Goal: Task Accomplishment & Management: Complete application form

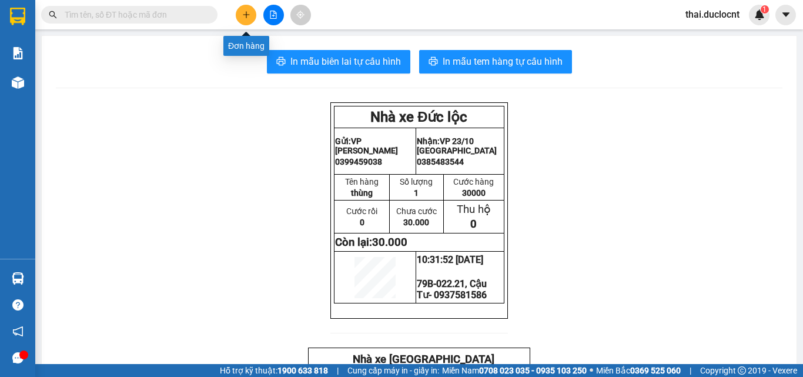
click at [244, 15] on icon "plus" at bounding box center [246, 15] width 8 height 8
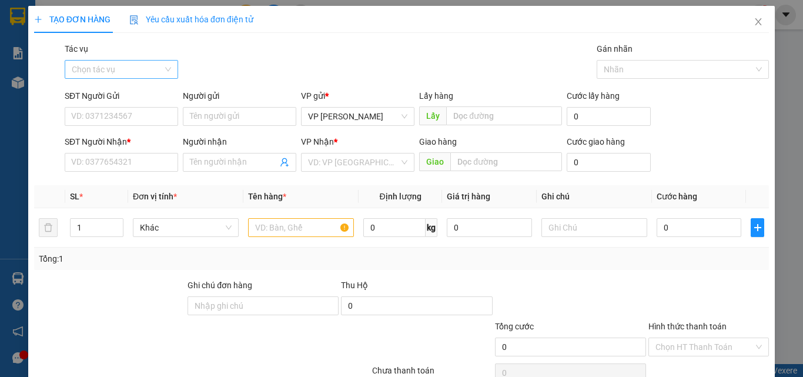
click at [100, 68] on input "Tác vụ" at bounding box center [117, 70] width 91 height 18
click at [103, 122] on body "Kết quả tìm kiếm ( 0 ) Bộ lọc No Data thai.duclocnt 1 Báo cáo Kho hàng mới Hàng…" at bounding box center [401, 188] width 803 height 377
click at [106, 116] on input "SĐT Người Gửi" at bounding box center [121, 116] width 113 height 19
click at [113, 71] on input "Tác vụ" at bounding box center [117, 70] width 91 height 18
click at [106, 112] on div "Nhập hàng kho nhận" at bounding box center [120, 111] width 98 height 13
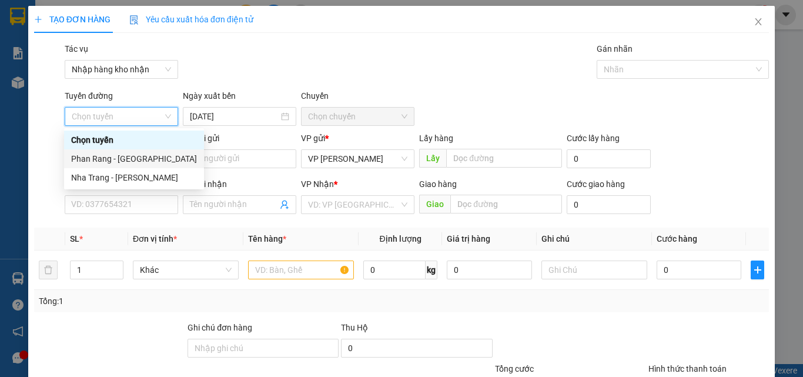
click at [93, 157] on div "Phan Rang - [GEOGRAPHIC_DATA]" at bounding box center [134, 158] width 126 height 13
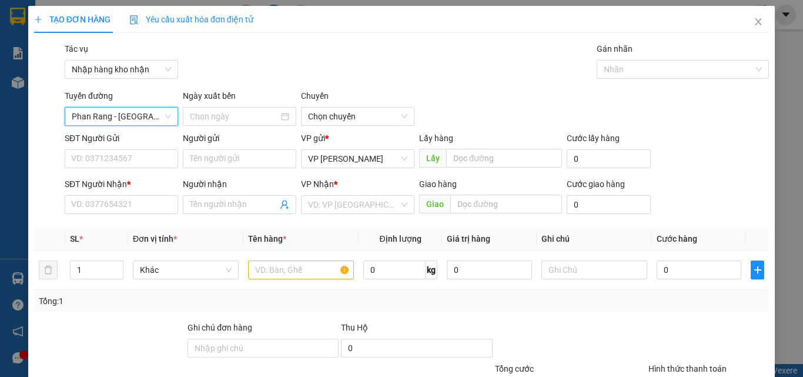
type input "[DATE]"
click at [343, 112] on span "04:30" at bounding box center [357, 117] width 99 height 18
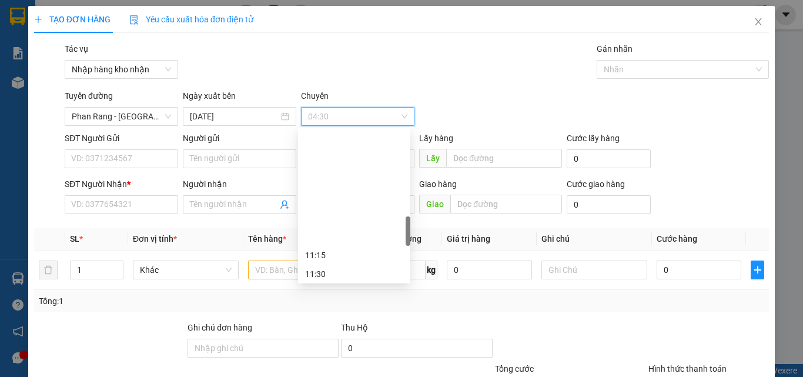
scroll to position [529, 0]
click at [321, 136] on div "11:15" at bounding box center [354, 137] width 98 height 13
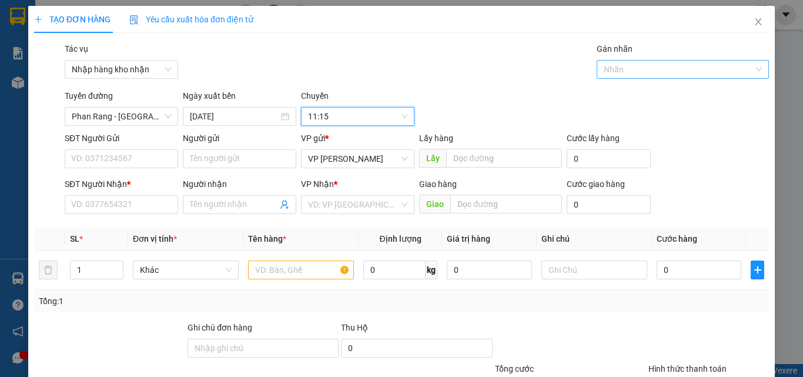
click at [629, 68] on div at bounding box center [676, 69] width 155 height 14
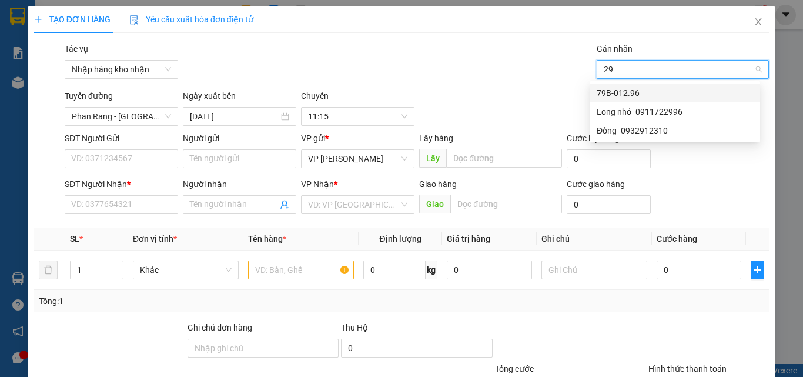
type input "296"
click at [615, 92] on div "79B-012.96" at bounding box center [674, 92] width 156 height 13
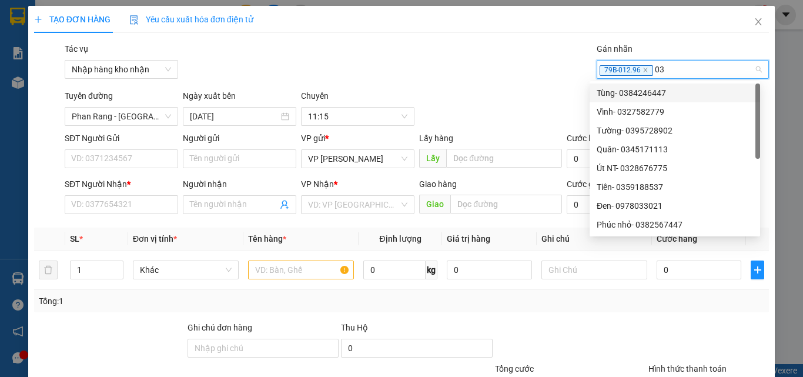
type input "0"
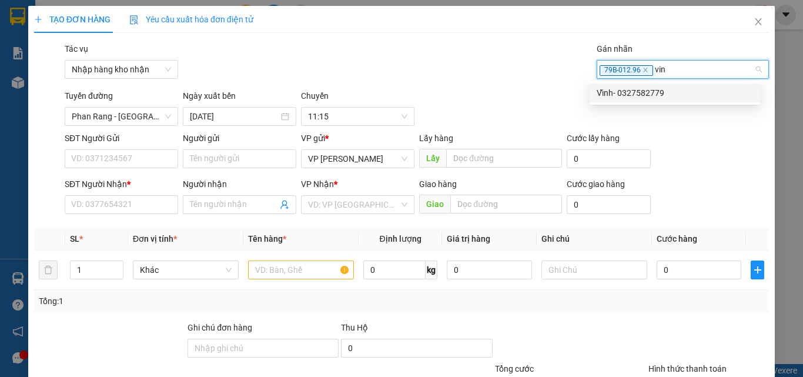
type input "vinh"
click at [615, 92] on div "Vĩnh- 0327582779" at bounding box center [674, 92] width 156 height 13
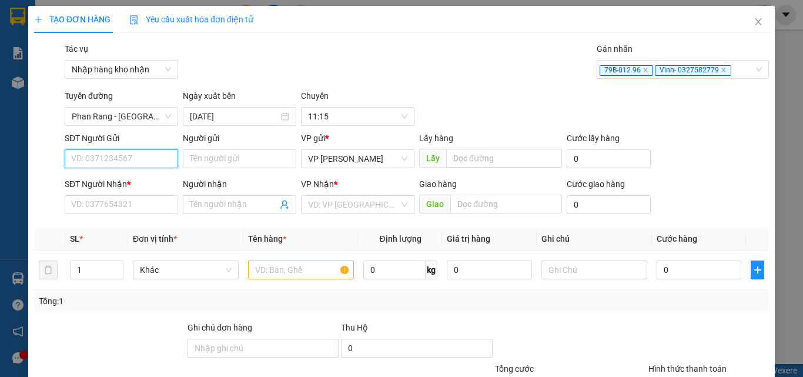
click at [109, 165] on input "SĐT Người Gửi" at bounding box center [121, 158] width 113 height 19
type input "0977908530"
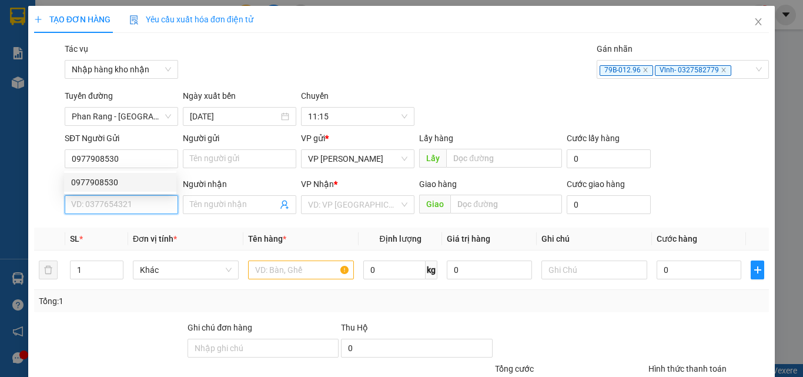
click at [85, 206] on input "SĐT Người Nhận *" at bounding box center [121, 204] width 113 height 19
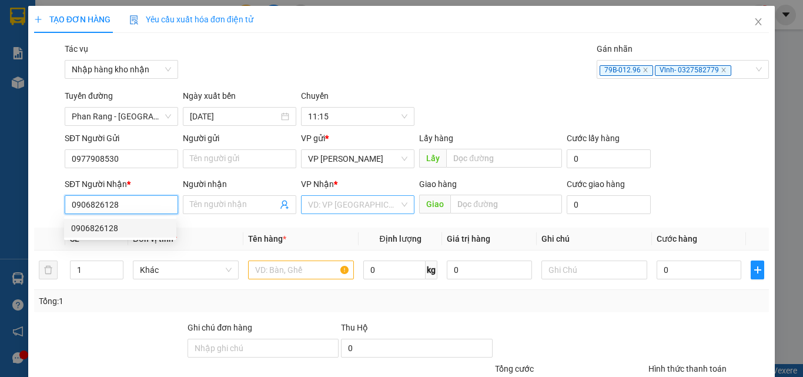
type input "0906826128"
click at [336, 206] on input "search" at bounding box center [353, 205] width 91 height 18
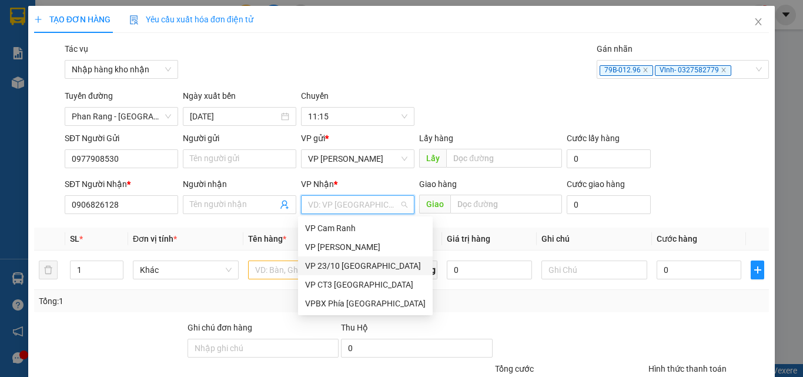
click at [358, 261] on div "VP 23/10 [GEOGRAPHIC_DATA]" at bounding box center [365, 265] width 120 height 13
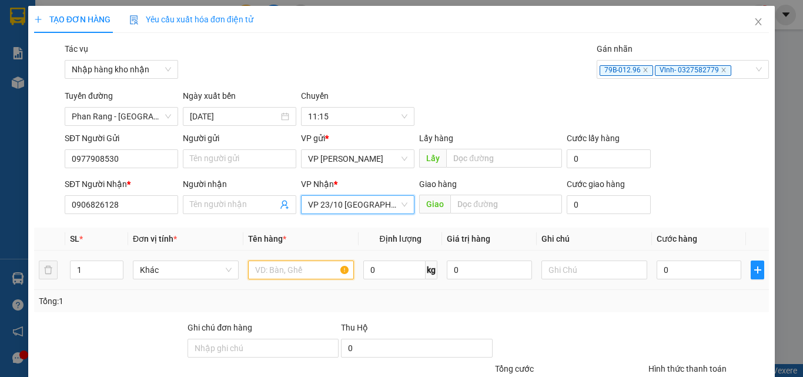
click at [291, 274] on input "text" at bounding box center [301, 269] width 106 height 19
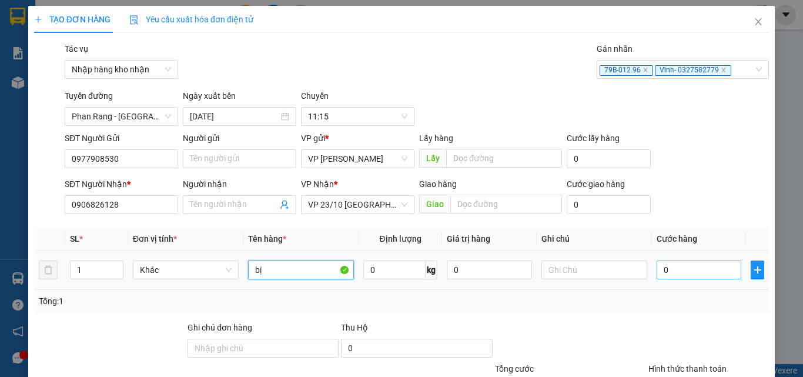
type input "bị"
click at [671, 274] on input "0" at bounding box center [698, 269] width 85 height 19
type input "3"
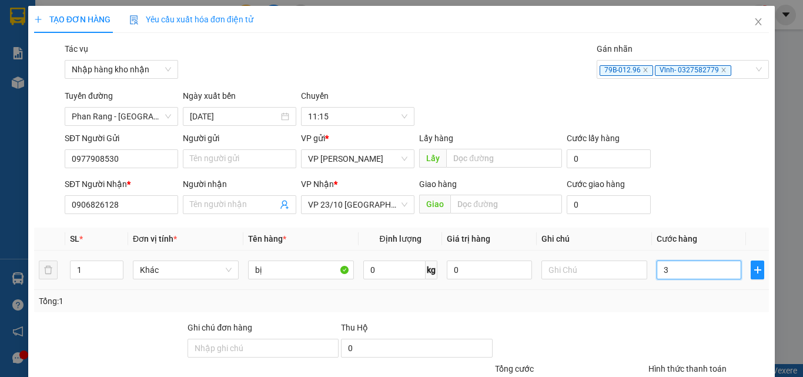
type input "30"
type input "300"
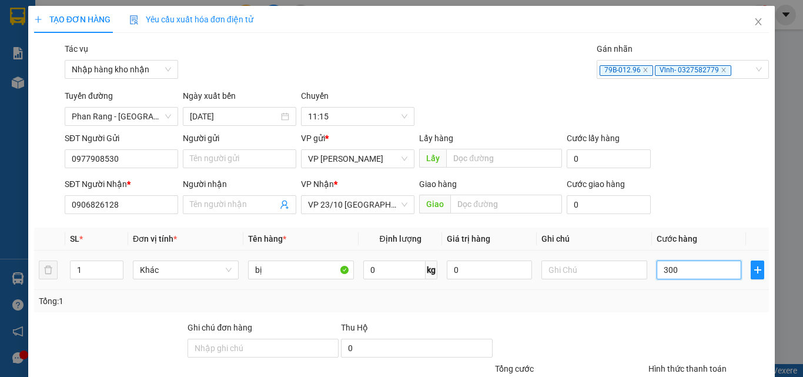
type input "300"
type input "3.000"
type input "30.000"
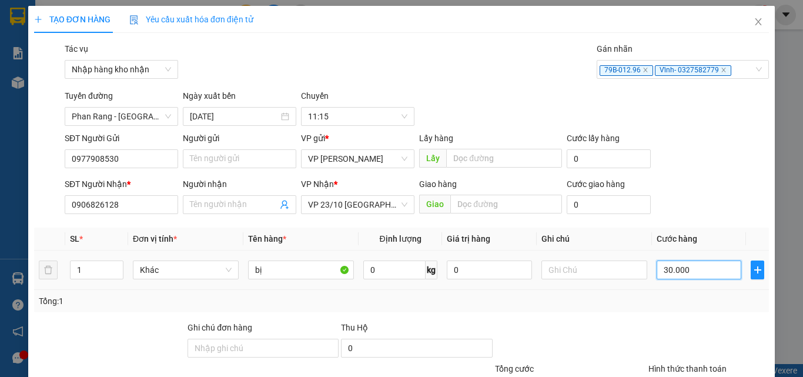
type input "30.000"
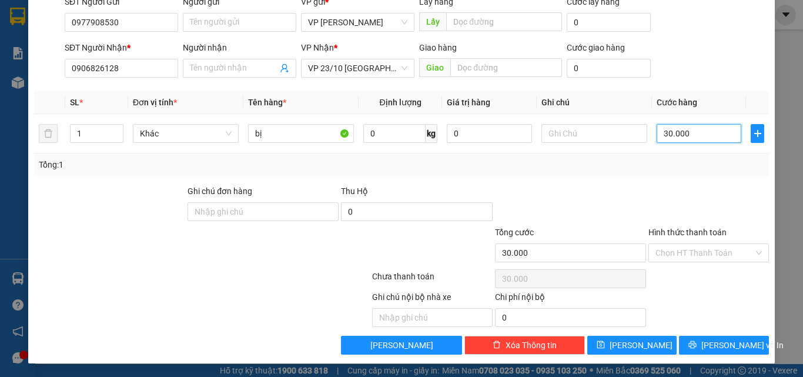
scroll to position [137, 0]
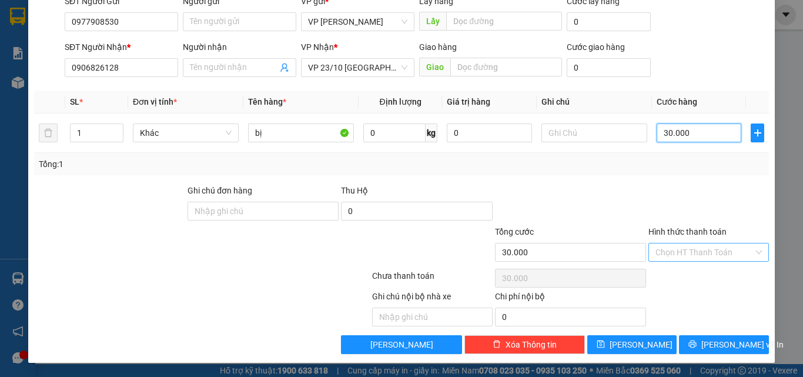
type input "30.000"
click at [679, 254] on input "Hình thức thanh toán" at bounding box center [704, 252] width 98 height 18
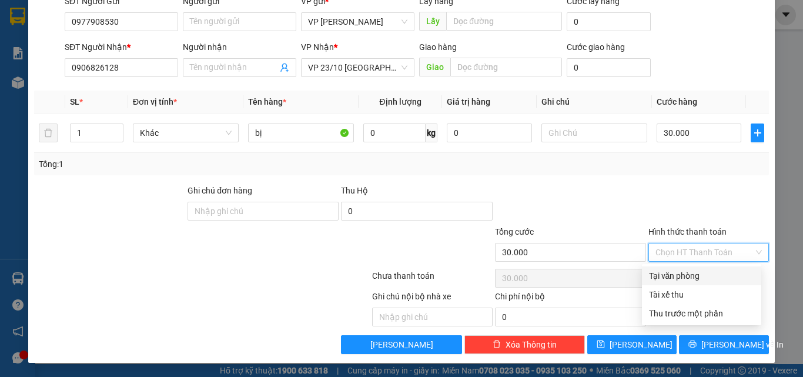
click at [678, 268] on div "Tại văn phòng" at bounding box center [701, 275] width 119 height 19
type input "0"
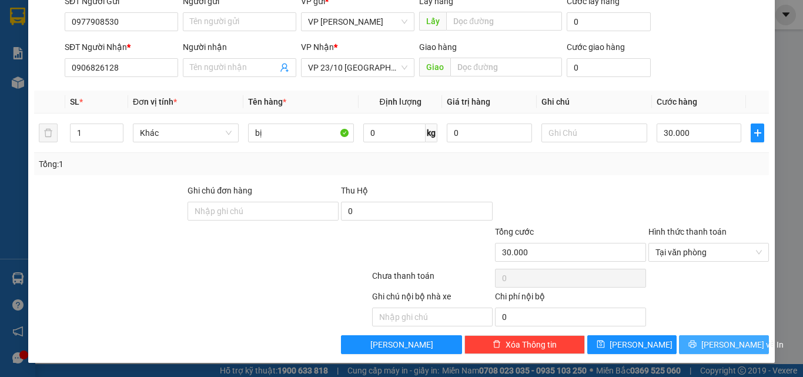
click at [717, 350] on span "[PERSON_NAME] và In" at bounding box center [742, 344] width 82 height 13
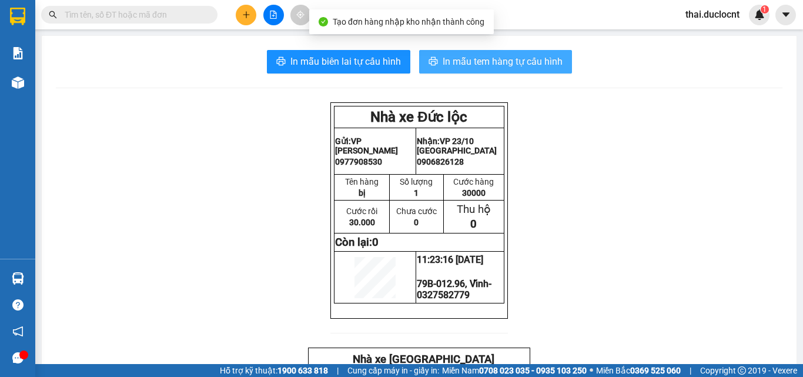
click at [469, 62] on span "In mẫu tem hàng tự cấu hình" at bounding box center [502, 61] width 120 height 15
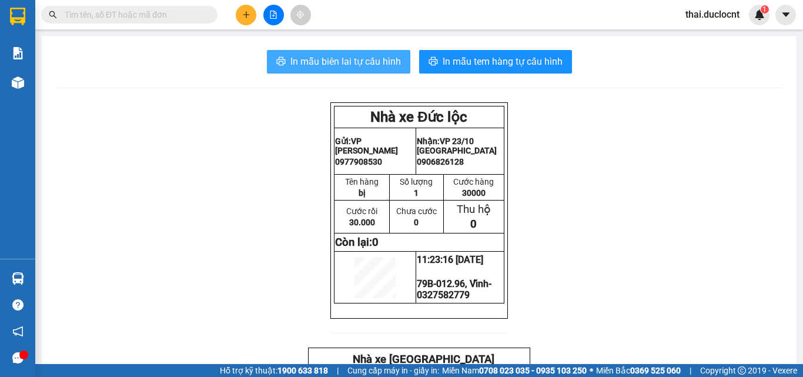
click at [330, 55] on span "In mẫu biên lai tự cấu hình" at bounding box center [345, 61] width 110 height 15
click at [243, 20] on button at bounding box center [246, 15] width 21 height 21
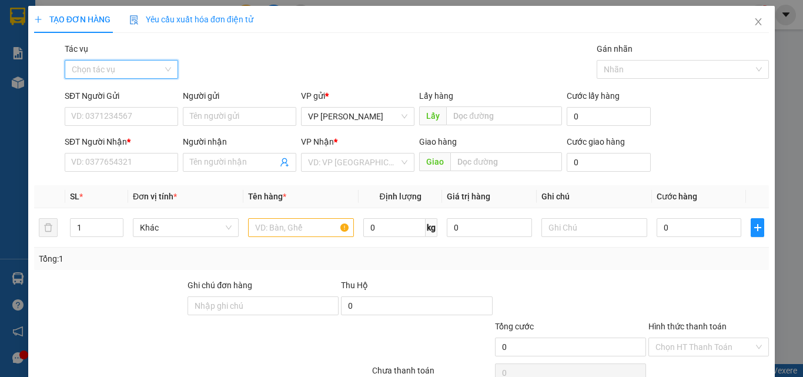
click at [90, 72] on input "Tác vụ" at bounding box center [117, 70] width 91 height 18
click at [113, 113] on div "Nhập hàng kho nhận" at bounding box center [120, 111] width 98 height 13
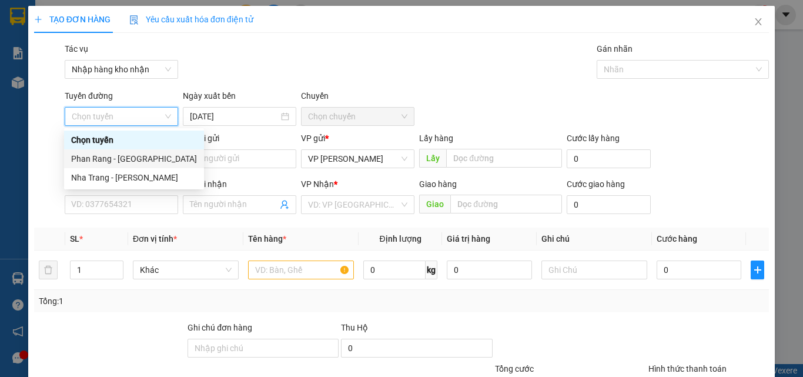
click at [109, 156] on div "Phan Rang - [GEOGRAPHIC_DATA]" at bounding box center [134, 158] width 126 height 13
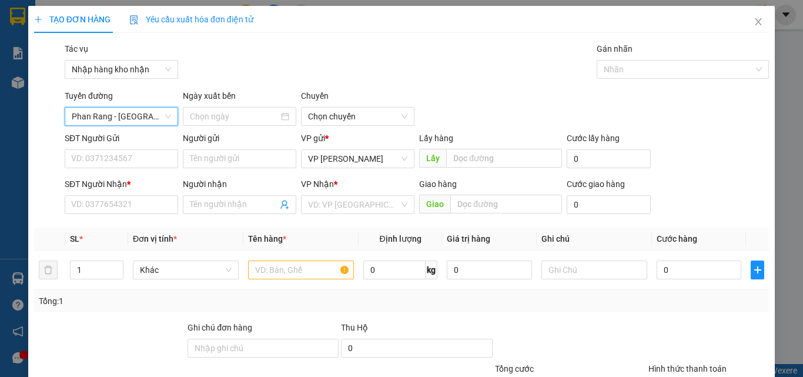
type input "[DATE]"
click at [331, 122] on span "04:30" at bounding box center [357, 117] width 99 height 18
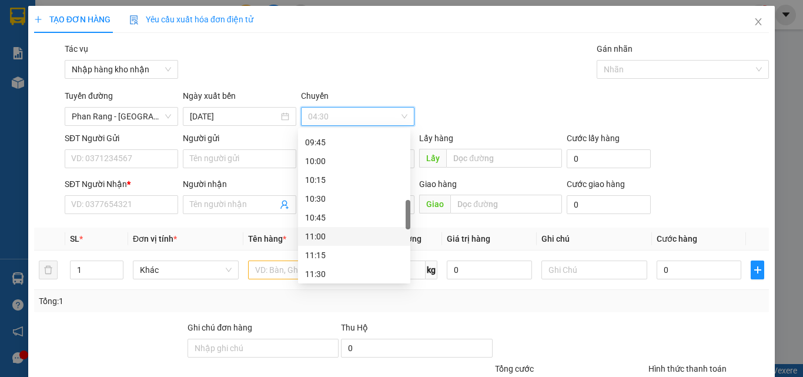
scroll to position [470, 0]
click at [330, 213] on div "11:30" at bounding box center [354, 215] width 98 height 13
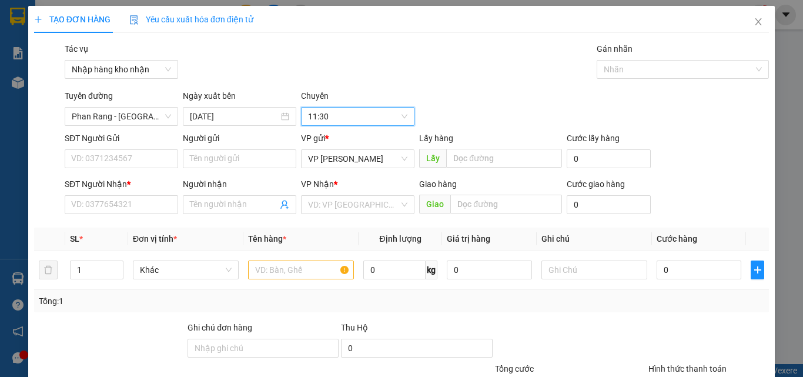
click at [430, 70] on div "Tác vụ Nhập hàng kho nhận Gán nhãn Nhãn" at bounding box center [416, 62] width 709 height 41
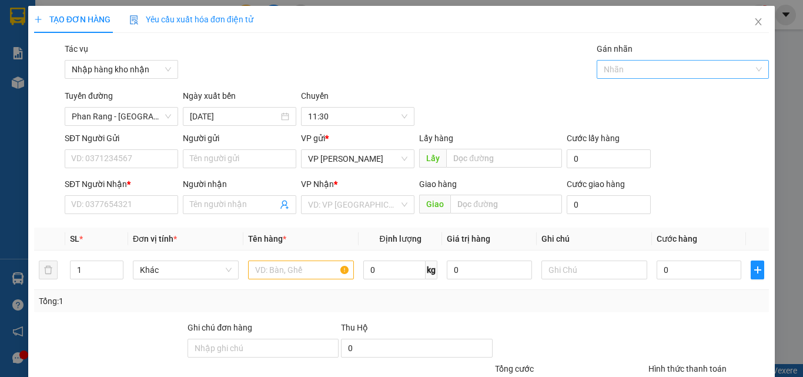
click at [653, 67] on div at bounding box center [676, 69] width 155 height 14
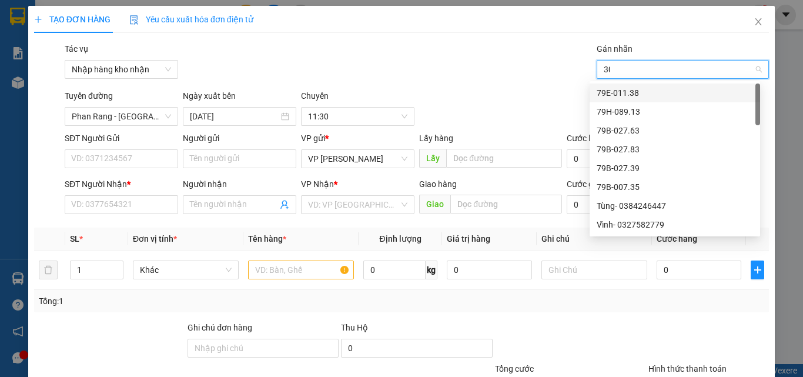
type input "303"
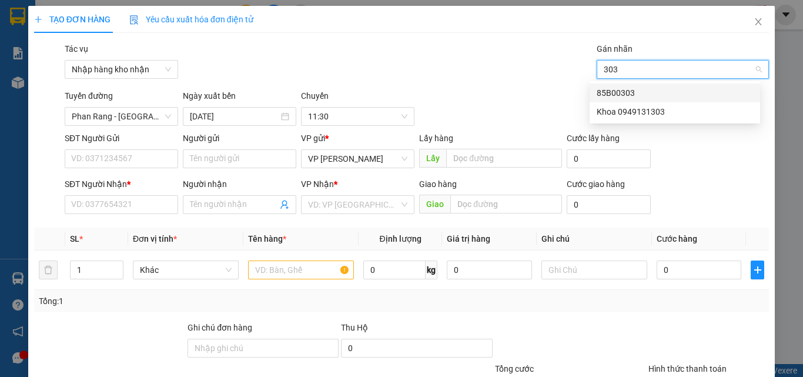
click at [615, 94] on div "85B00303" at bounding box center [674, 92] width 156 height 13
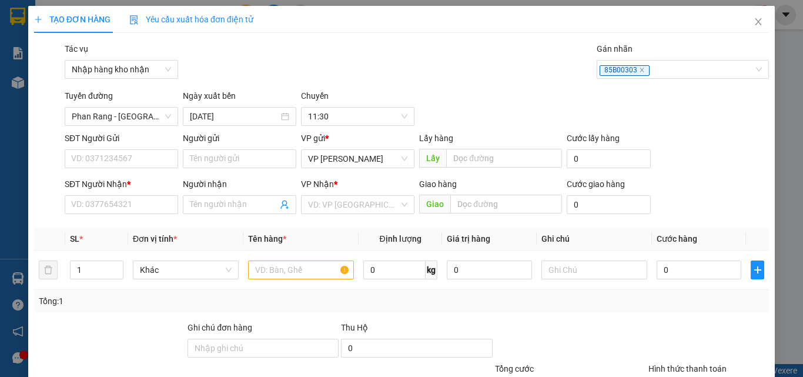
click at [554, 91] on div "Tuyến đường [GEOGRAPHIC_DATA] - [GEOGRAPHIC_DATA] Ngày xuất bến [DATE] [GEOGRAP…" at bounding box center [416, 107] width 709 height 36
click at [662, 70] on div "85B00303" at bounding box center [676, 69] width 155 height 14
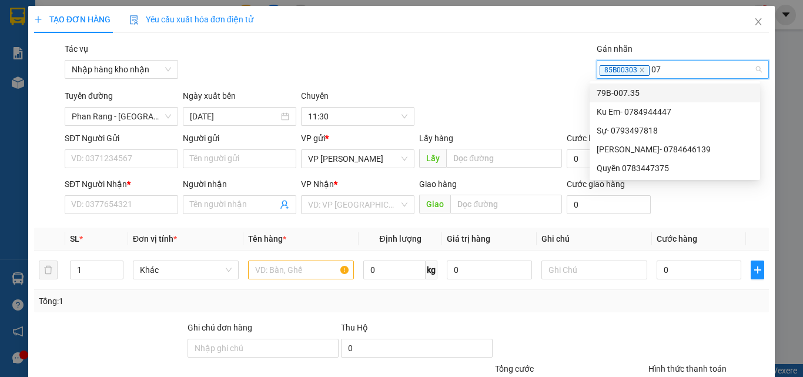
type input "079"
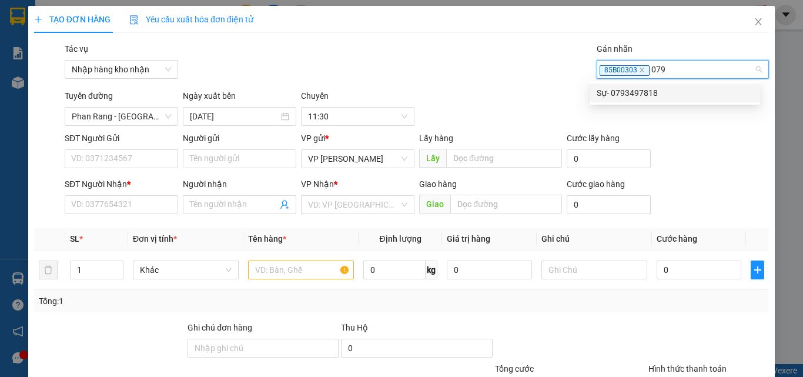
click at [650, 91] on div "Sự- 0793497818" at bounding box center [674, 92] width 156 height 13
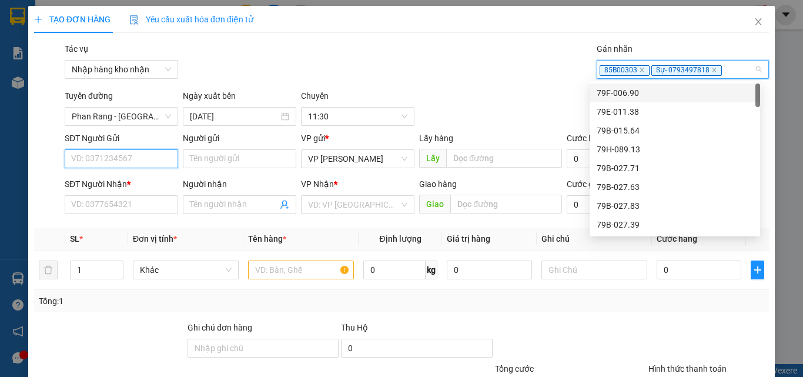
click at [128, 161] on input "SĐT Người Gửi" at bounding box center [121, 158] width 113 height 19
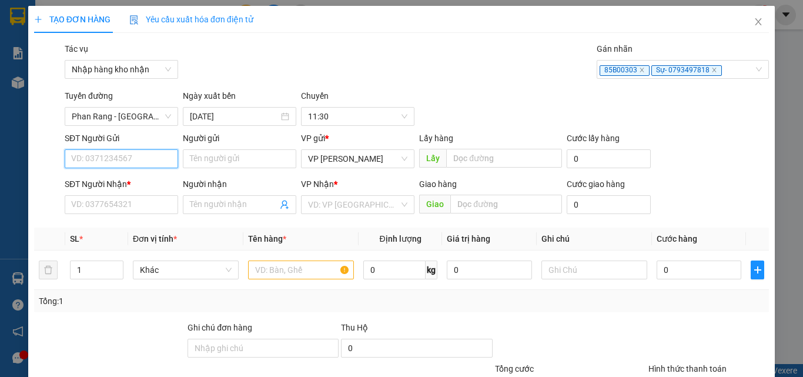
click at [128, 161] on input "SĐT Người Gửi" at bounding box center [121, 158] width 113 height 19
type input "0919648349"
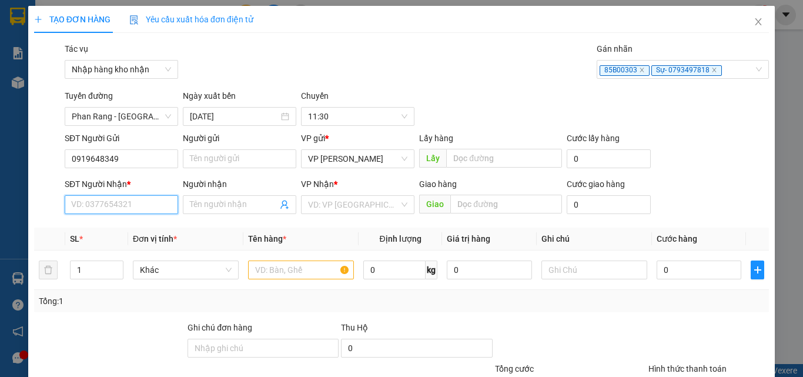
click at [92, 207] on input "SĐT Người Nhận *" at bounding box center [121, 204] width 113 height 19
click at [274, 270] on input "text" at bounding box center [301, 269] width 106 height 19
click at [120, 209] on input "SĐT Người Nhận *" at bounding box center [121, 204] width 113 height 19
type input "0914355755"
click at [290, 273] on input "text" at bounding box center [301, 269] width 106 height 19
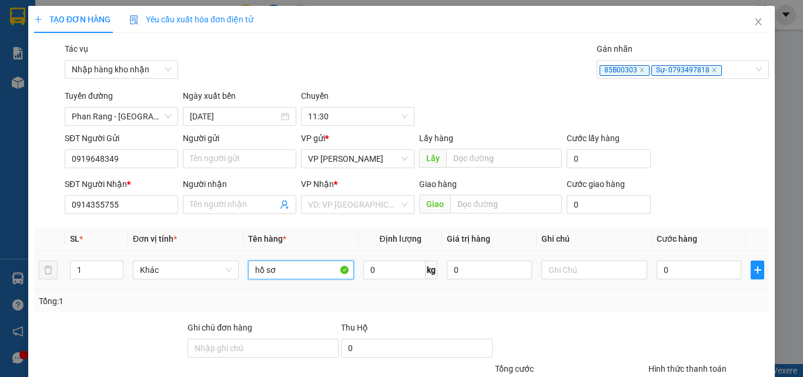
type input "hồ sơ"
click at [699, 197] on div "SĐT Người Nhận * 0914355755 Người nhận Tên người nhận VP Nhận * VD: VP [GEOGRAP…" at bounding box center [416, 197] width 709 height 41
click at [665, 271] on input "0" at bounding box center [698, 269] width 85 height 19
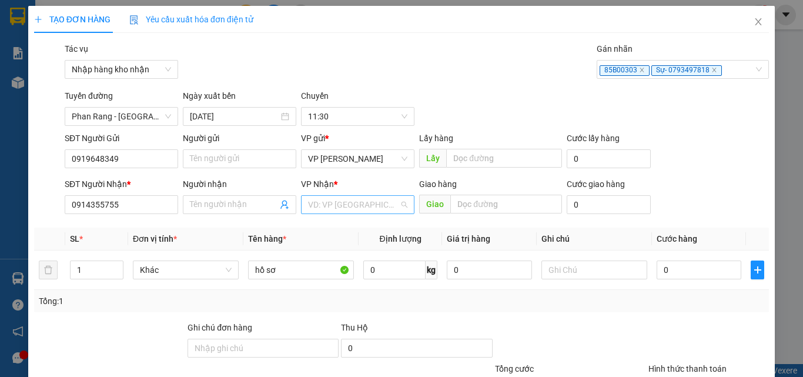
click at [358, 206] on input "search" at bounding box center [353, 205] width 91 height 18
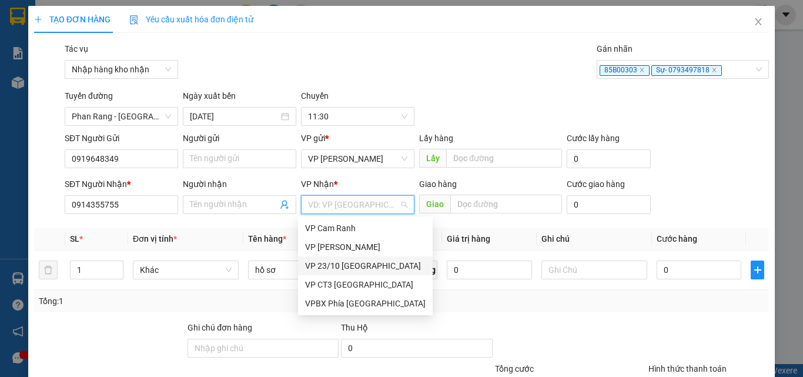
click at [333, 264] on div "VP 23/10 [GEOGRAPHIC_DATA]" at bounding box center [365, 265] width 120 height 13
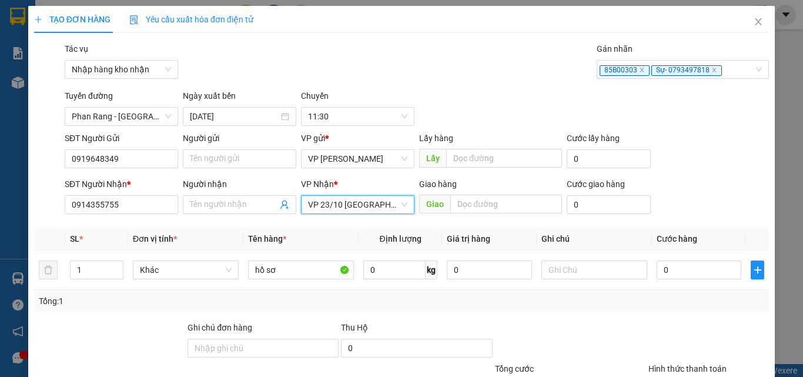
click at [488, 213] on div "Giao" at bounding box center [490, 204] width 143 height 19
click at [484, 209] on input "text" at bounding box center [506, 203] width 112 height 19
click at [462, 209] on input "text" at bounding box center [506, 203] width 112 height 19
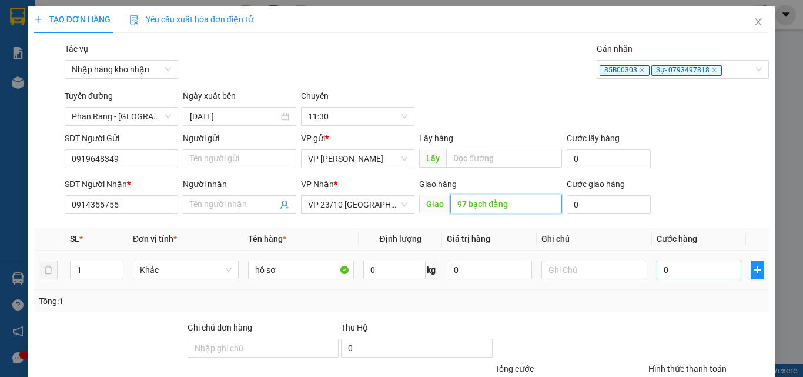
type input "97 bạch đằng"
click at [681, 271] on input "0" at bounding box center [698, 269] width 85 height 19
type input "6"
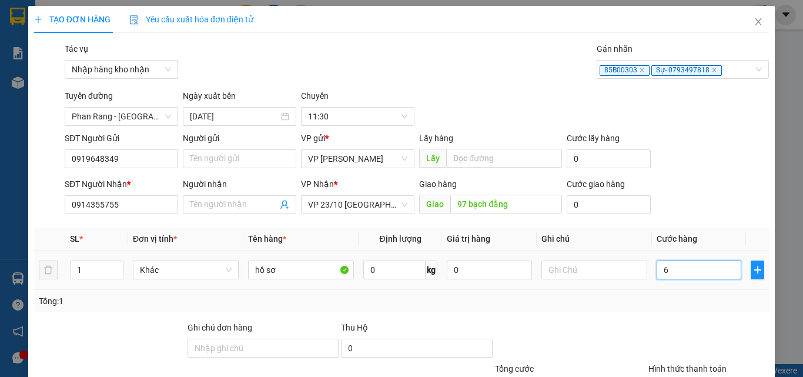
type input "60"
type input "600"
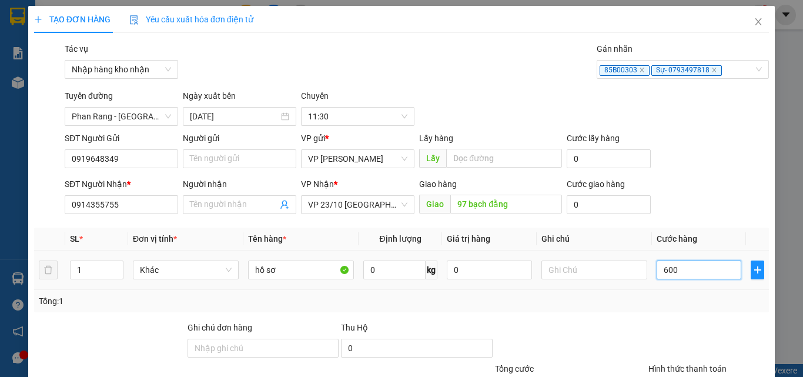
type input "600"
type input "6.000"
type input "60.000"
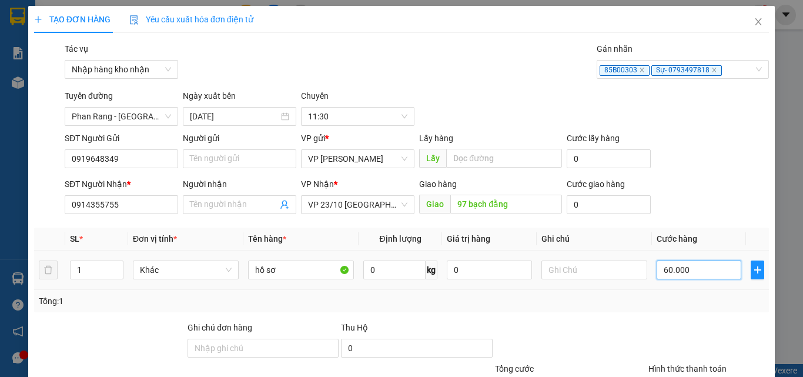
type input "60.000"
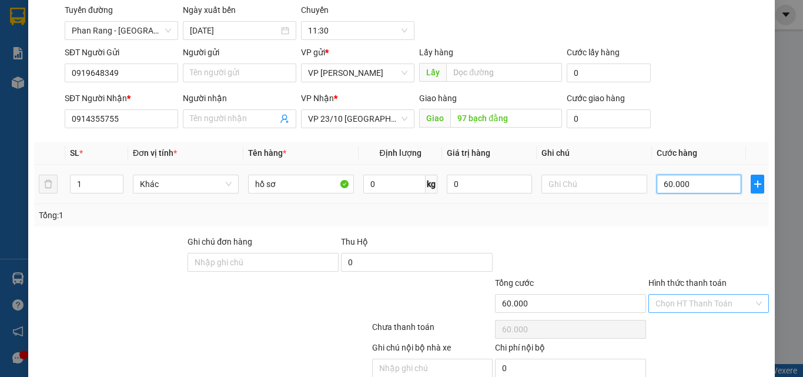
scroll to position [137, 0]
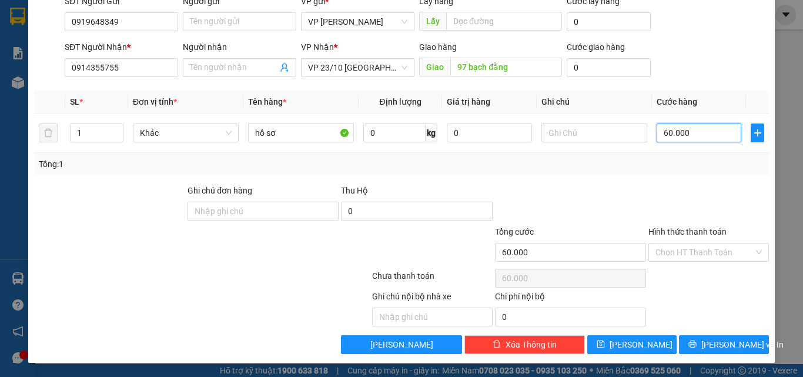
type input "60.000"
drag, startPoint x: 687, startPoint y: 240, endPoint x: 682, endPoint y: 253, distance: 13.2
click at [687, 242] on div "Hình thức thanh toán" at bounding box center [708, 234] width 120 height 18
click at [682, 253] on input "Hình thức thanh toán" at bounding box center [704, 252] width 98 height 18
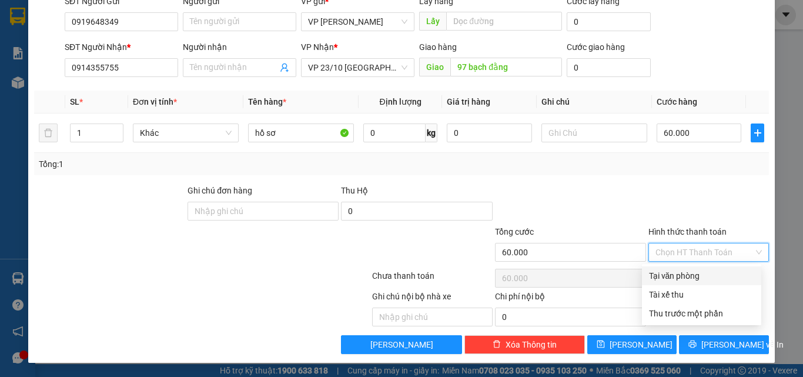
click at [673, 275] on div "Tại văn phòng" at bounding box center [701, 275] width 105 height 13
type input "0"
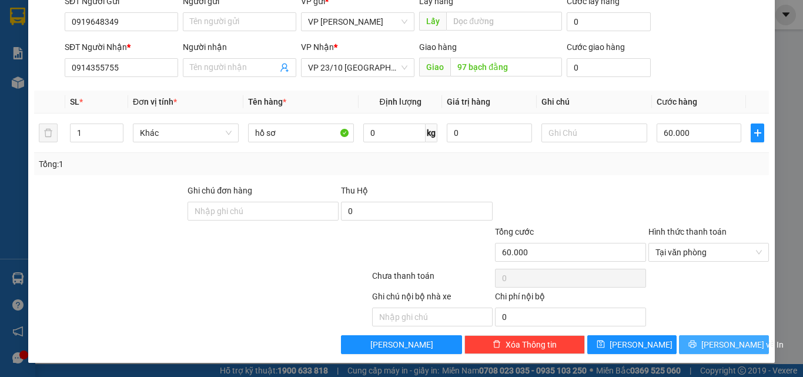
click at [715, 344] on span "[PERSON_NAME] và In" at bounding box center [742, 344] width 82 height 13
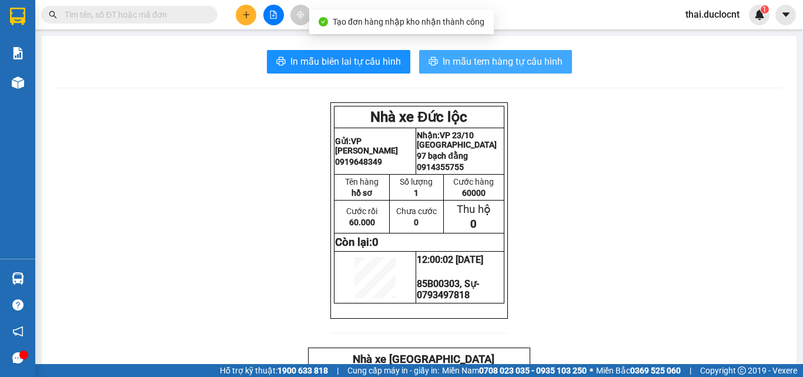
click at [497, 66] on span "In mẫu tem hàng tự cấu hình" at bounding box center [502, 61] width 120 height 15
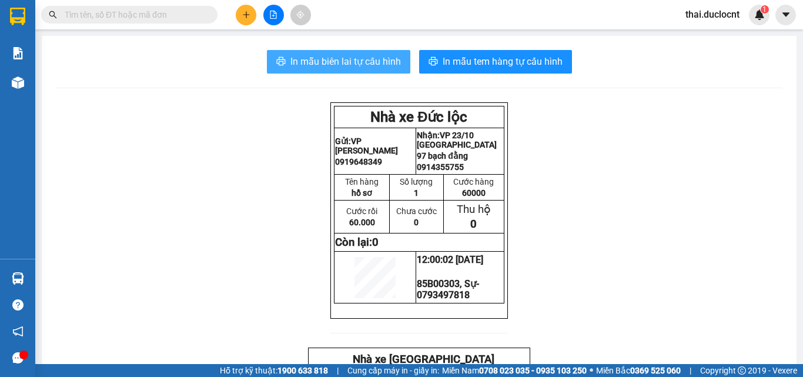
click at [294, 63] on span "In mẫu biên lai tự cấu hình" at bounding box center [345, 61] width 110 height 15
click at [245, 22] on button at bounding box center [246, 15] width 21 height 21
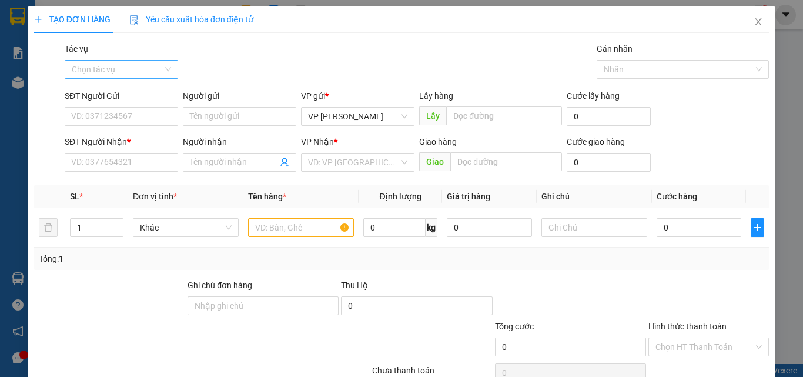
click at [116, 70] on input "Tác vụ" at bounding box center [117, 70] width 91 height 18
click at [105, 109] on div "Nhập hàng kho nhận" at bounding box center [120, 111] width 98 height 13
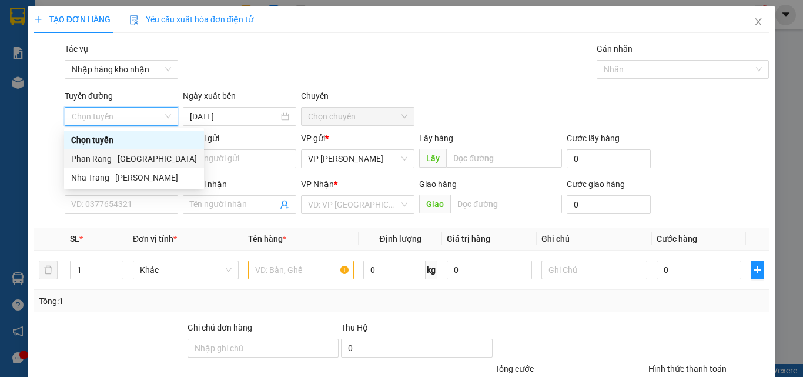
click at [118, 160] on div "Phan Rang - [GEOGRAPHIC_DATA]" at bounding box center [134, 158] width 126 height 13
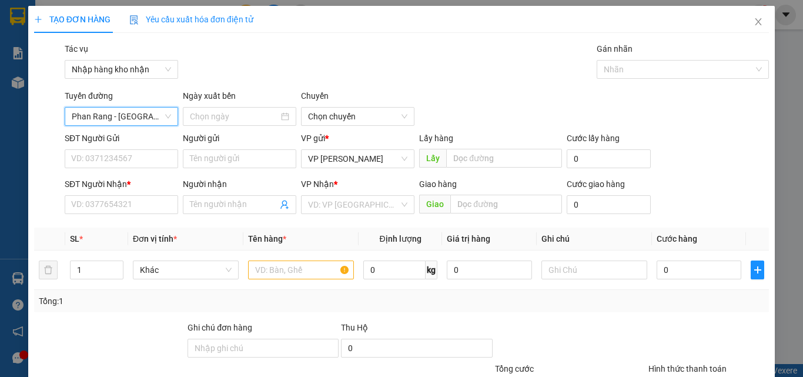
type input "[DATE]"
click at [330, 66] on div "Tác vụ Nhập hàng kho nhận Gán nhãn Nhãn" at bounding box center [416, 62] width 709 height 41
click at [346, 112] on span "04:30" at bounding box center [357, 117] width 99 height 18
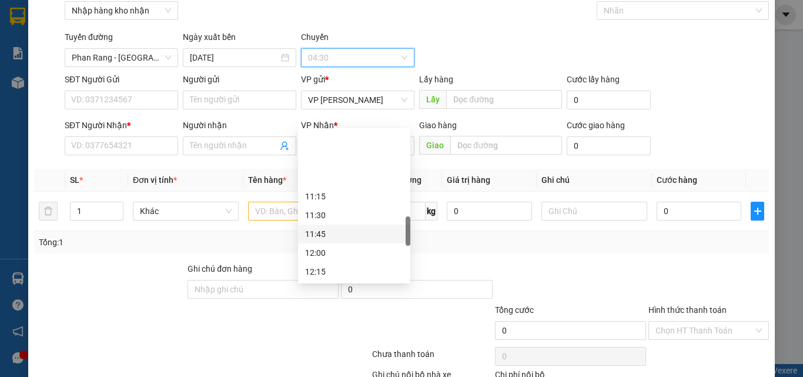
scroll to position [529, 0]
click at [326, 193] on div "12:00" at bounding box center [354, 193] width 98 height 13
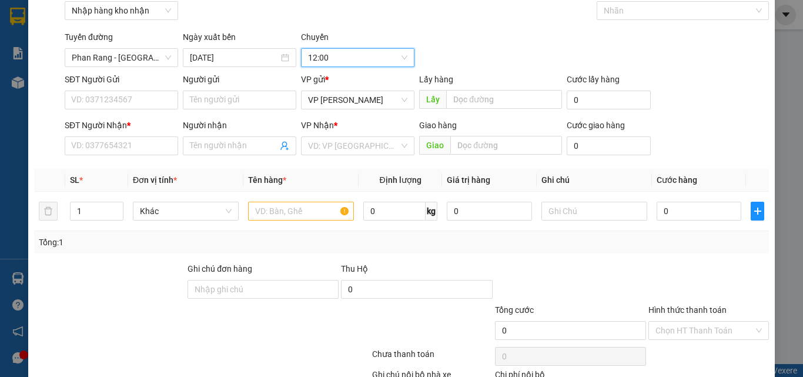
click at [444, 48] on div "Tuyến đường [GEOGRAPHIC_DATA] - [GEOGRAPHIC_DATA] Ngày xuất bến [DATE] [GEOGRAP…" at bounding box center [416, 49] width 709 height 36
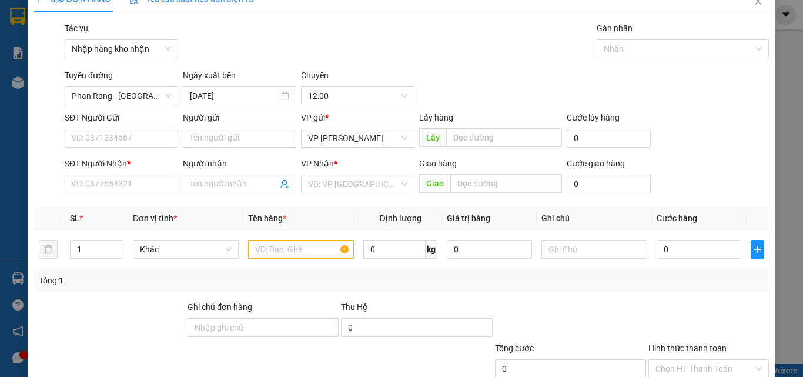
scroll to position [0, 0]
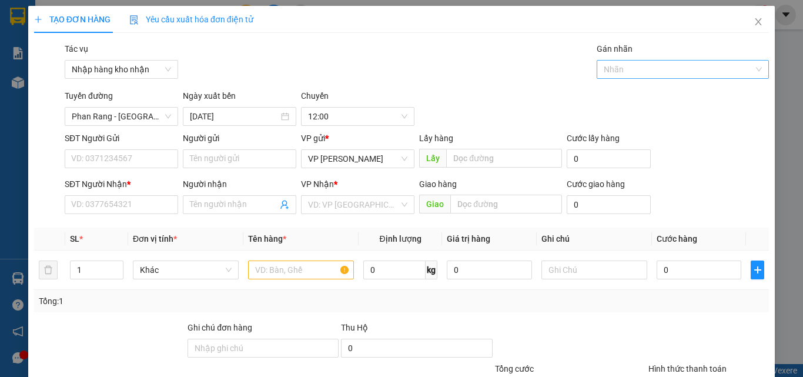
click at [647, 75] on div at bounding box center [676, 69] width 155 height 14
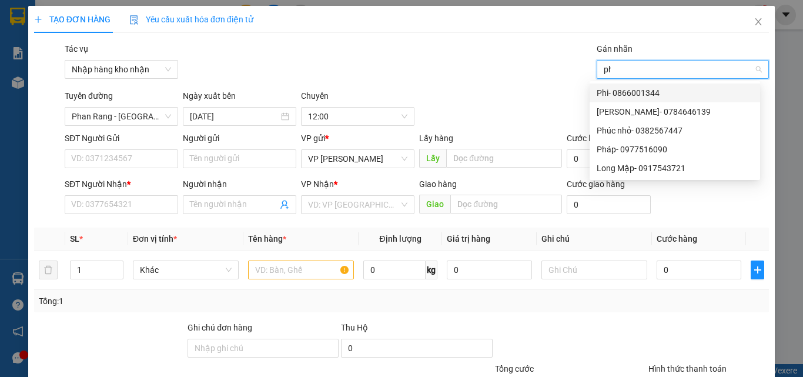
type input "p"
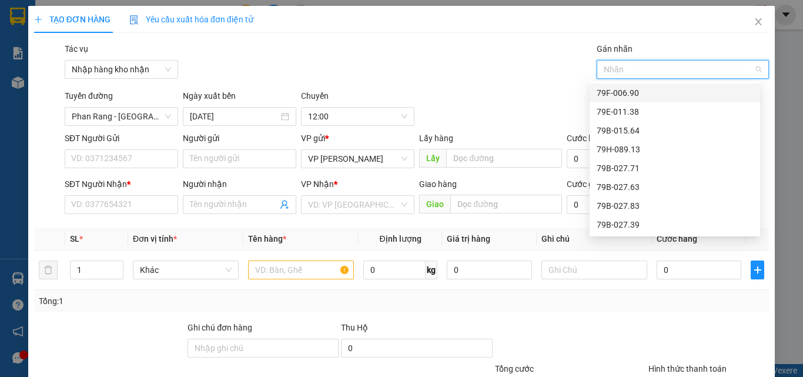
click at [476, 83] on div "Tác vụ Nhập hàng kho nhận Gán nhãn Nhãn" at bounding box center [416, 62] width 709 height 41
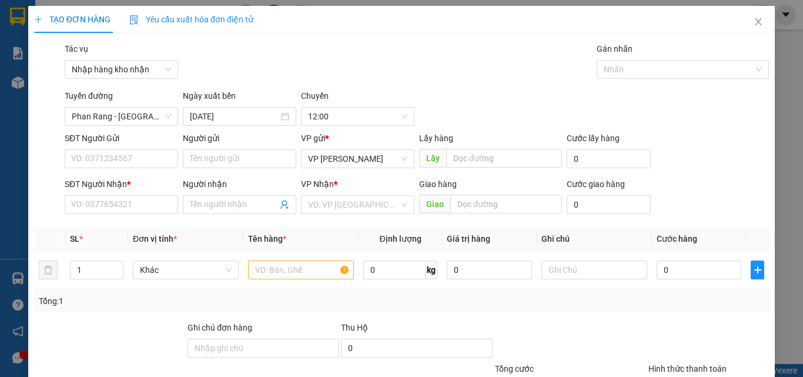
click at [508, 93] on div "Tuyến đường [GEOGRAPHIC_DATA] - [GEOGRAPHIC_DATA] Ngày xuất bến [DATE] [GEOGRAP…" at bounding box center [416, 107] width 709 height 36
click at [383, 119] on span "12:00" at bounding box center [357, 117] width 99 height 18
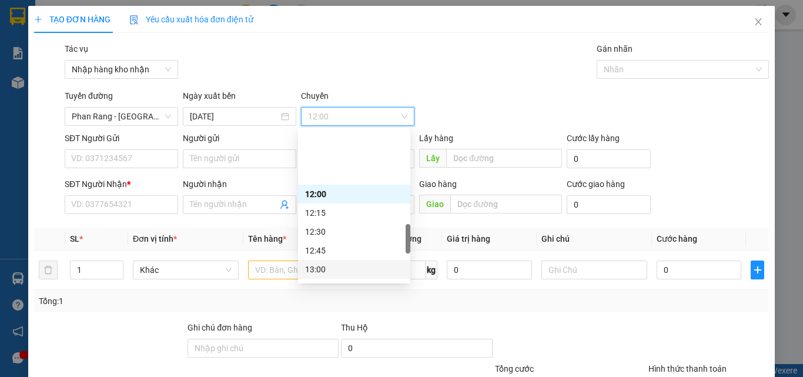
scroll to position [588, 0]
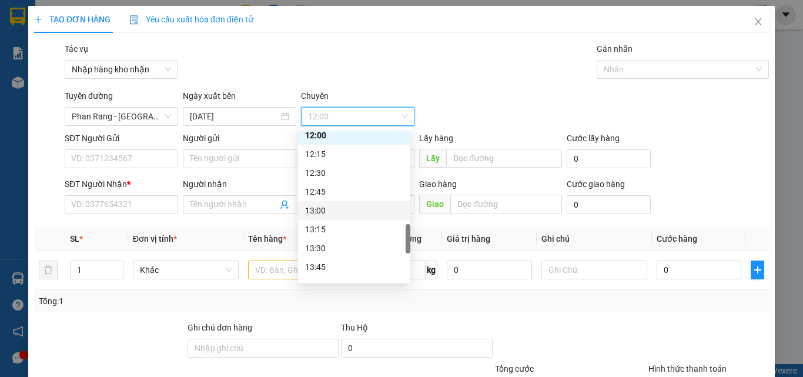
click at [327, 214] on div "13:00" at bounding box center [354, 210] width 98 height 13
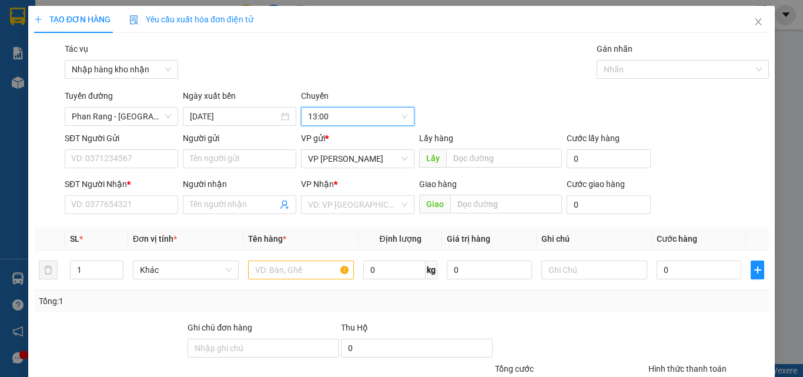
click at [452, 89] on div "Tuyến đường [GEOGRAPHIC_DATA] - [GEOGRAPHIC_DATA] Ngày xuất bến [DATE] [GEOGRAP…" at bounding box center [416, 107] width 709 height 36
click at [455, 83] on div "Tác vụ Nhập hàng kho nhận Gán nhãn Nhãn" at bounding box center [416, 62] width 709 height 41
click at [550, 66] on div "Tác vụ Nhập hàng kho nhận Gán nhãn Nhãn" at bounding box center [416, 62] width 709 height 41
click at [564, 52] on div "Tác vụ Nhập hàng kho nhận Gán nhãn Nhãn" at bounding box center [416, 62] width 709 height 41
click at [556, 75] on div "Tác vụ Nhập hàng kho nhận Gán nhãn Nhãn" at bounding box center [416, 62] width 709 height 41
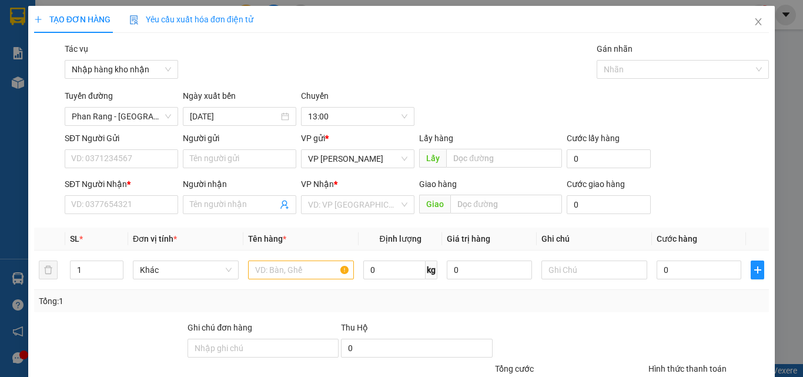
click at [489, 86] on div "Transit Pickup Surcharge Ids Transit Deliver Surcharge Ids Transit Deliver Surc…" at bounding box center [401, 266] width 734 height 448
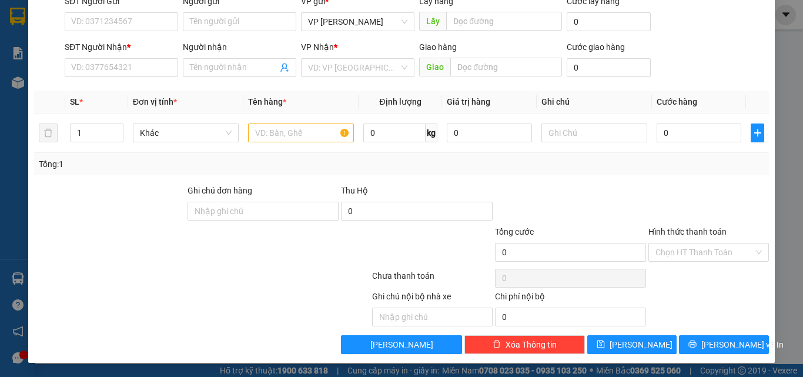
click at [167, 321] on div at bounding box center [140, 308] width 215 height 36
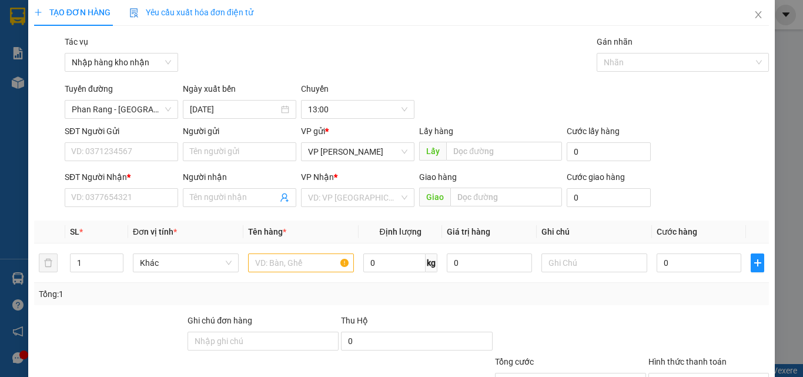
scroll to position [0, 0]
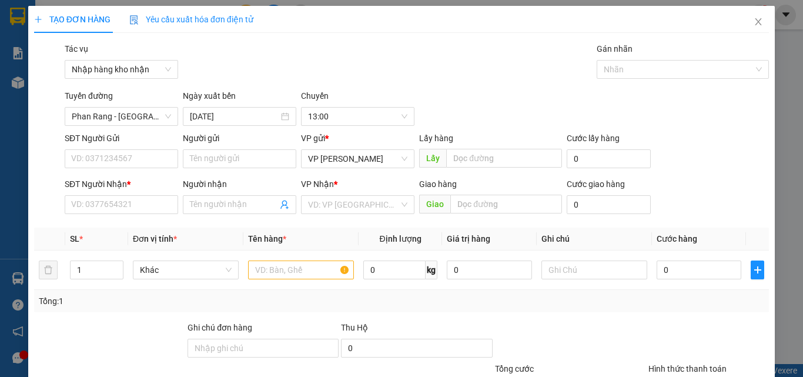
click at [355, 65] on div "Tác vụ Nhập hàng kho nhận Gán nhãn Nhãn" at bounding box center [416, 62] width 709 height 41
click at [325, 117] on span "13:00" at bounding box center [357, 117] width 99 height 18
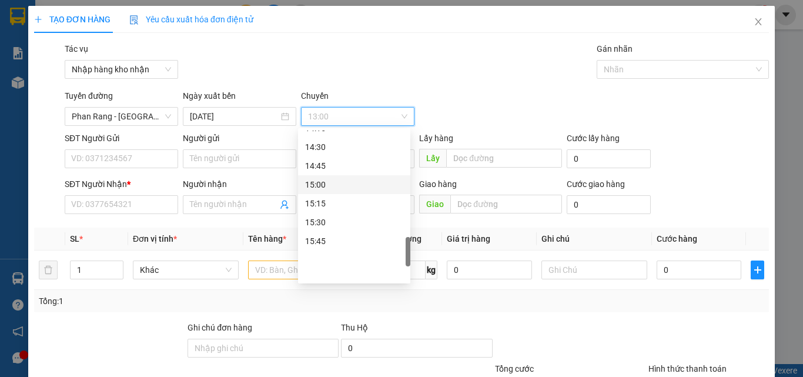
scroll to position [646, 0]
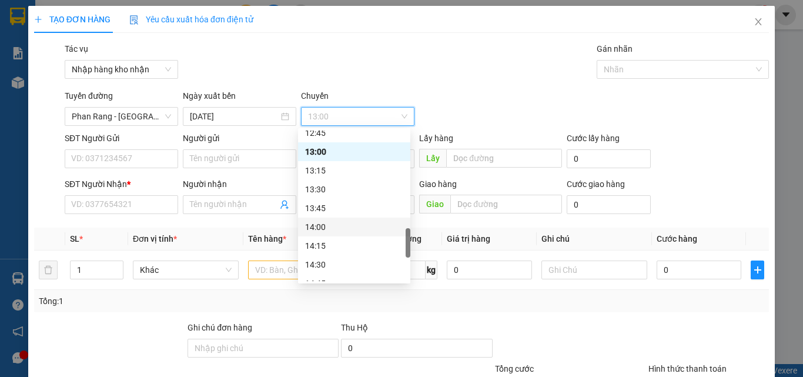
click at [324, 227] on div "14:00" at bounding box center [354, 226] width 98 height 13
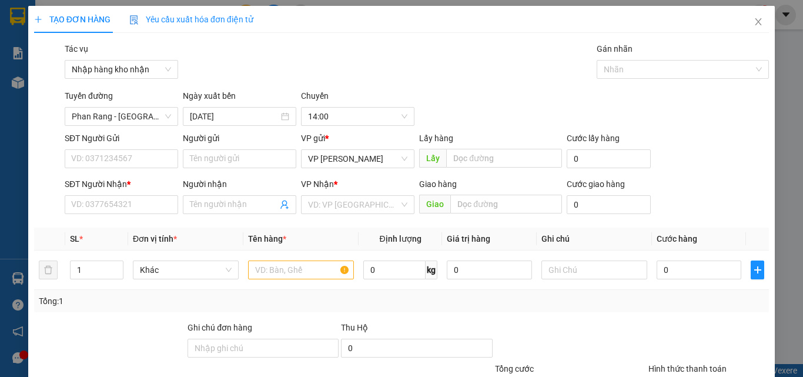
click at [435, 48] on div "Tác vụ Nhập hàng kho nhận Gán nhãn Nhãn" at bounding box center [416, 62] width 709 height 41
